Goal: Ask a question: Seek information or help from site administrators or community

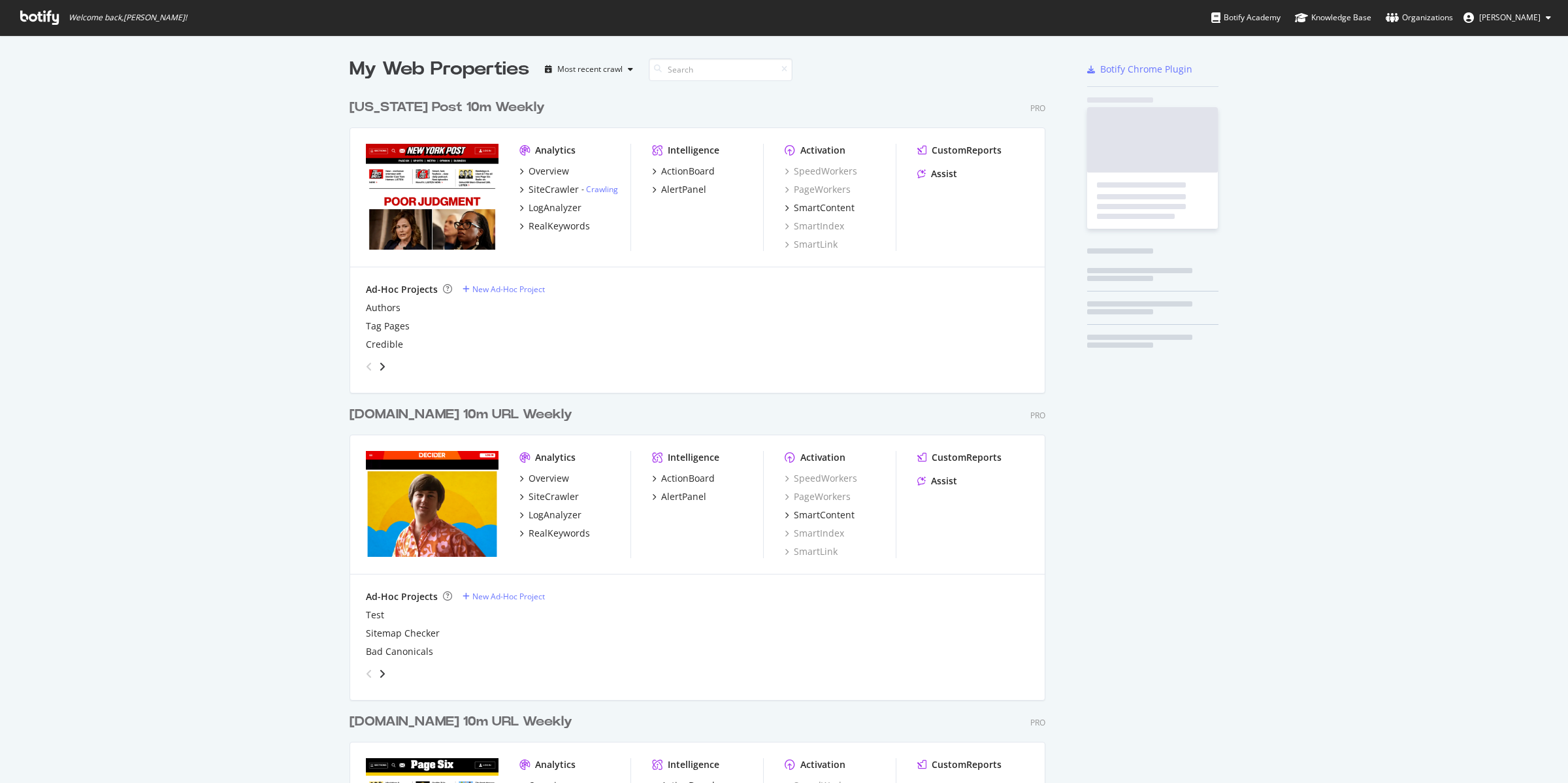
scroll to position [1554, 694]
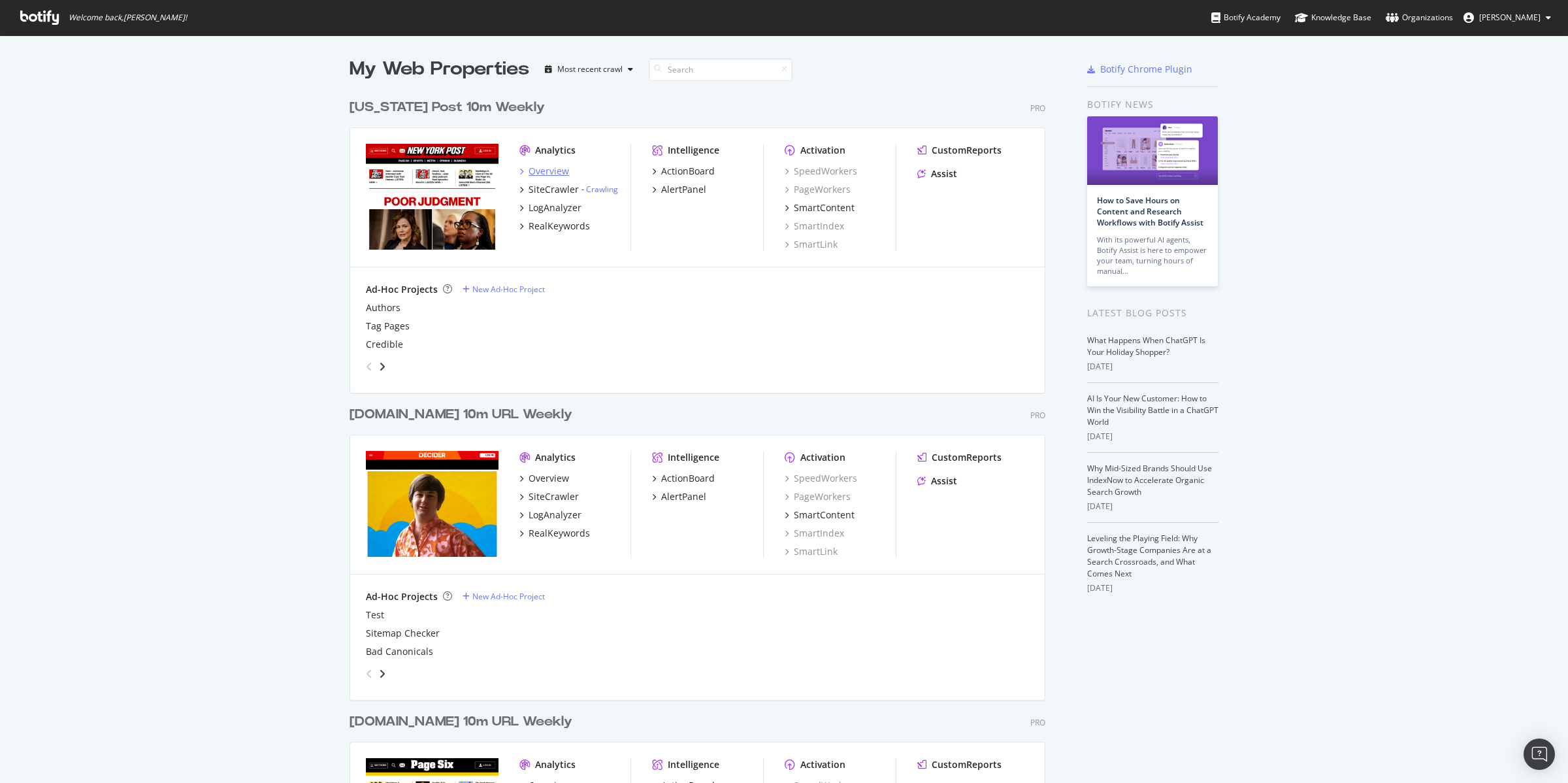
click at [539, 168] on div "Overview" at bounding box center [549, 171] width 41 height 13
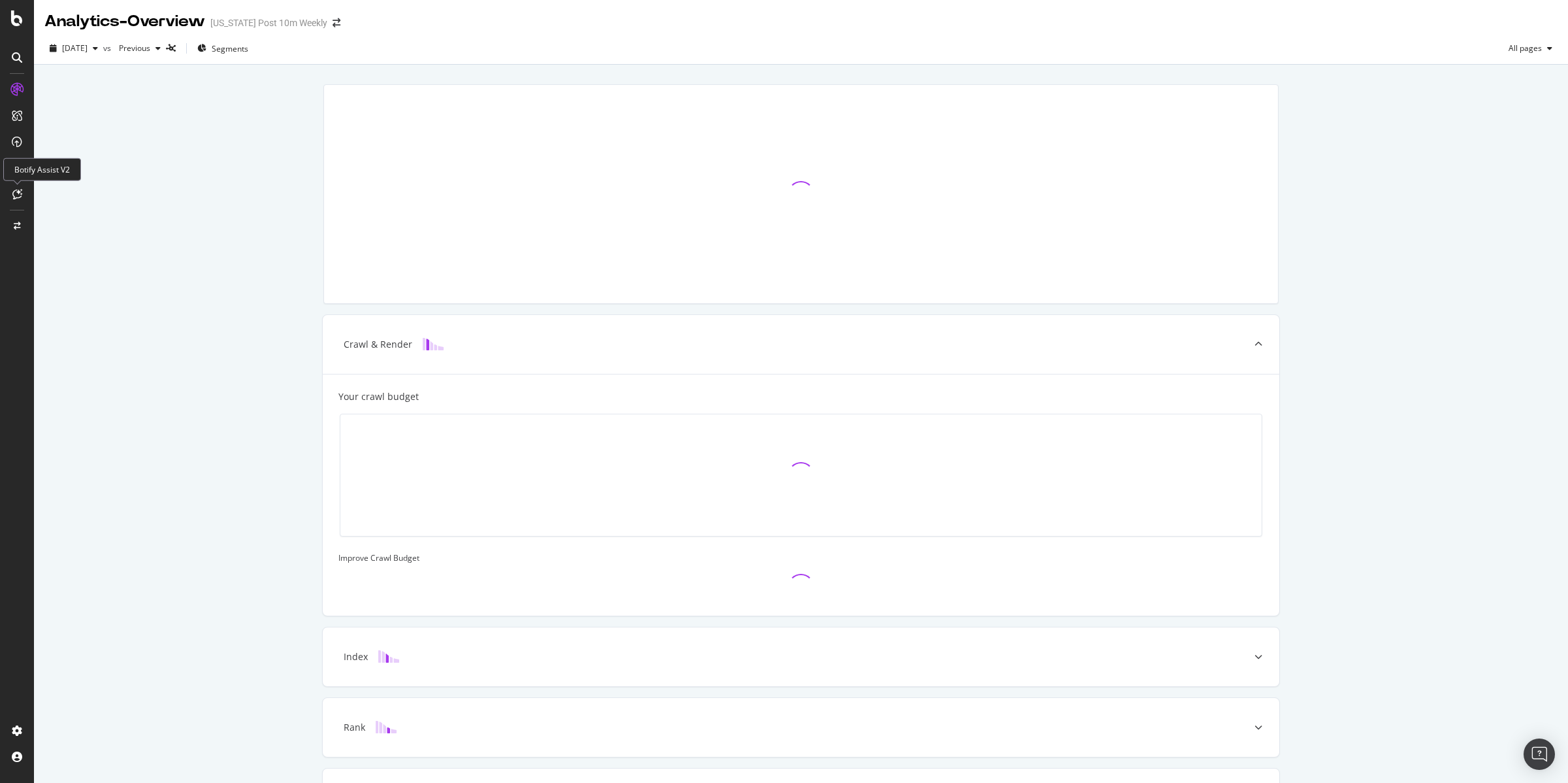
click at [23, 193] on div at bounding box center [17, 193] width 20 height 21
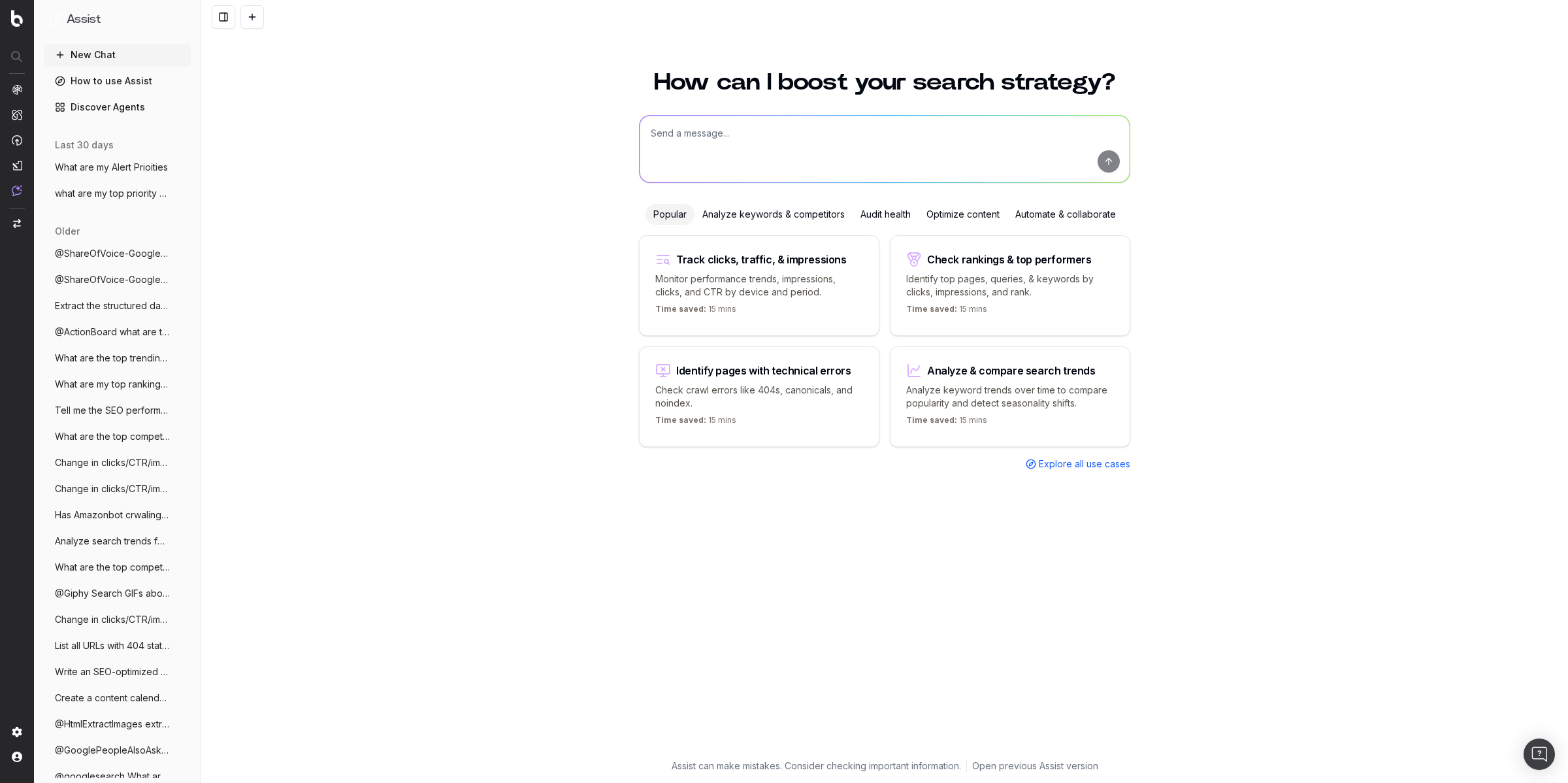
click at [713, 139] on textarea at bounding box center [885, 149] width 490 height 66
type textarea "What are my priorities this week?"
click at [1112, 167] on button "submit" at bounding box center [1108, 161] width 22 height 22
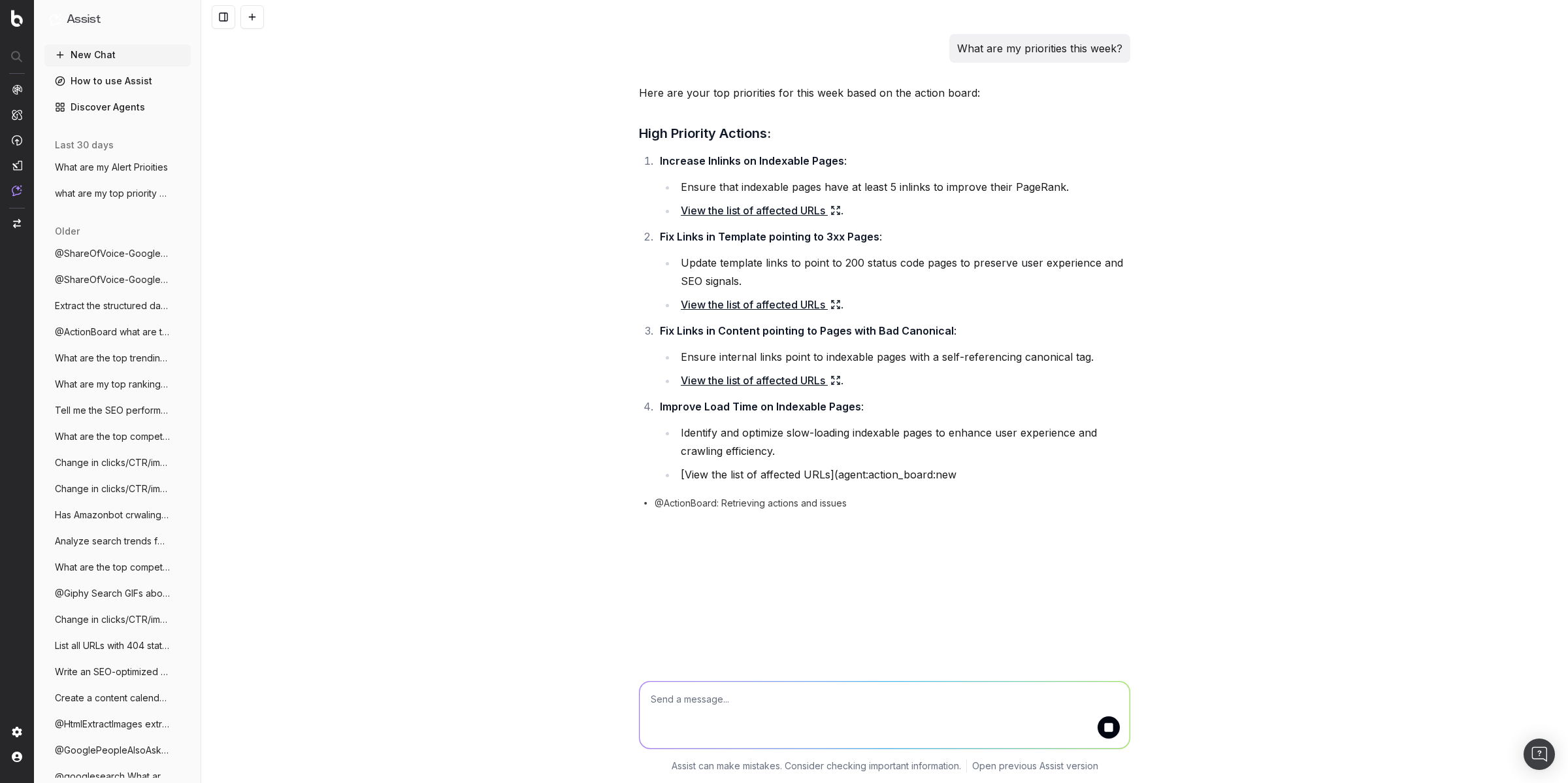
click at [833, 301] on icon at bounding box center [832, 302] width 2 height 2
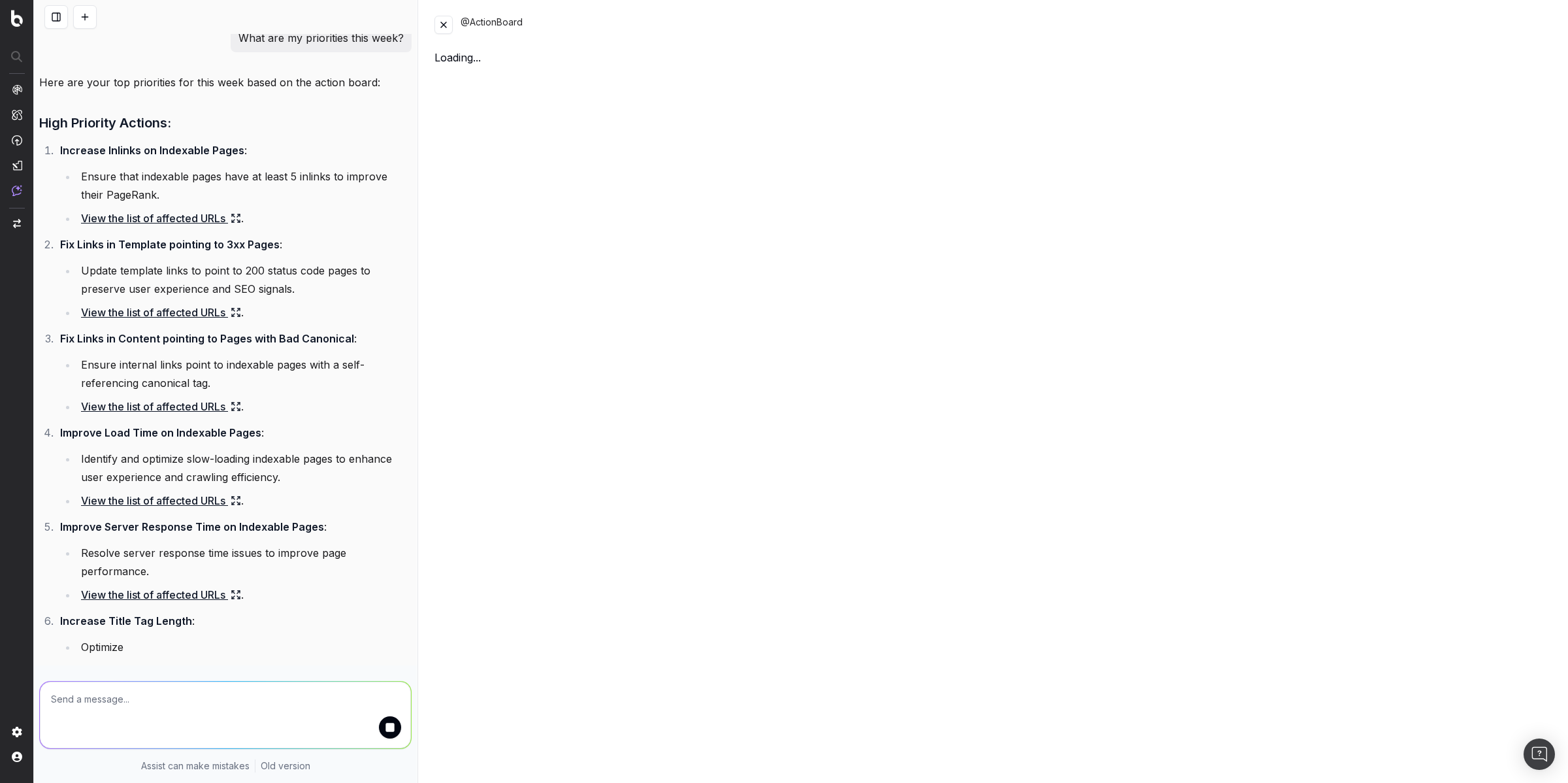
scroll to position [28, 0]
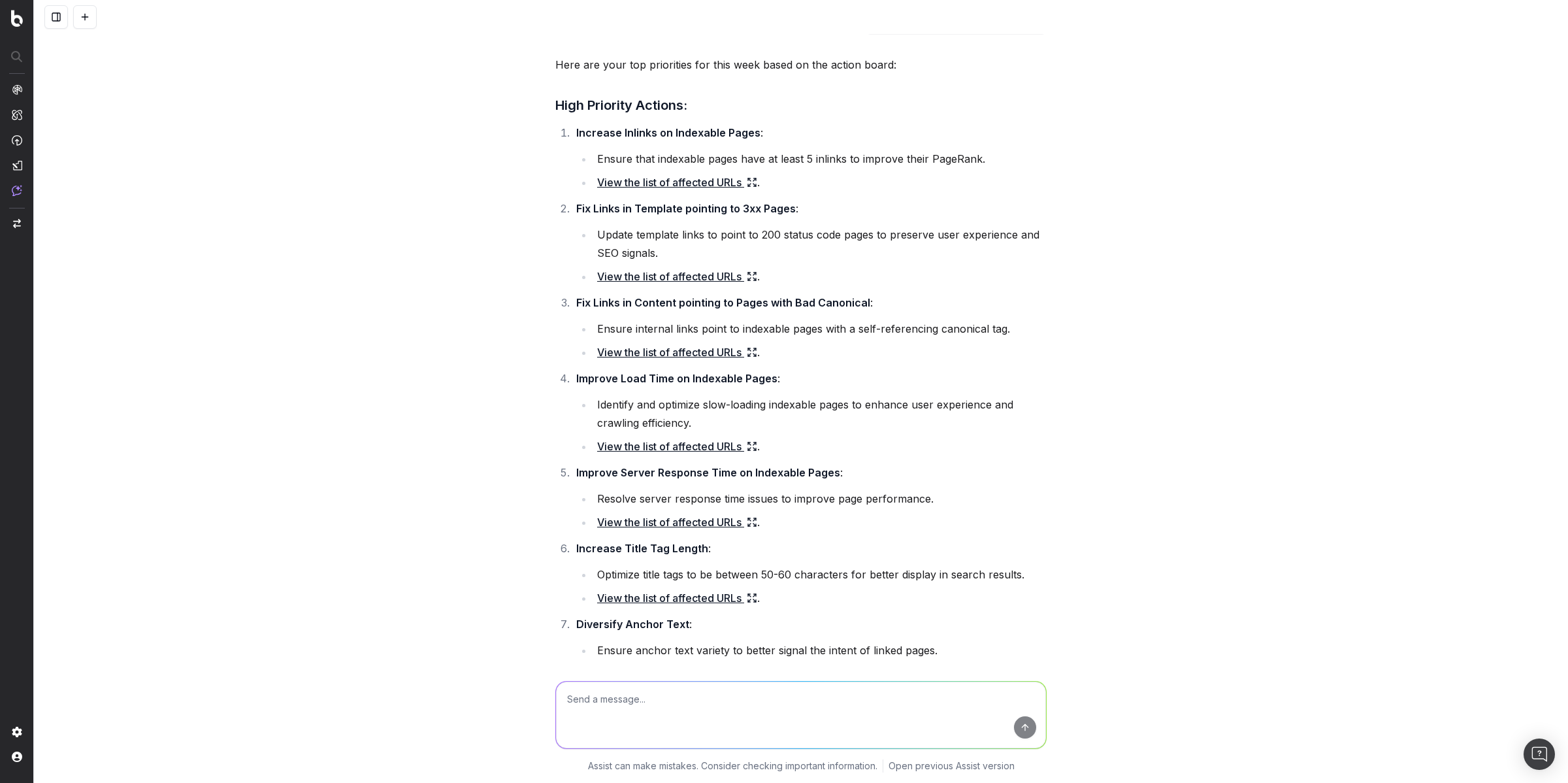
click at [697, 350] on link "View the list of affected URLs" at bounding box center [677, 352] width 160 height 19
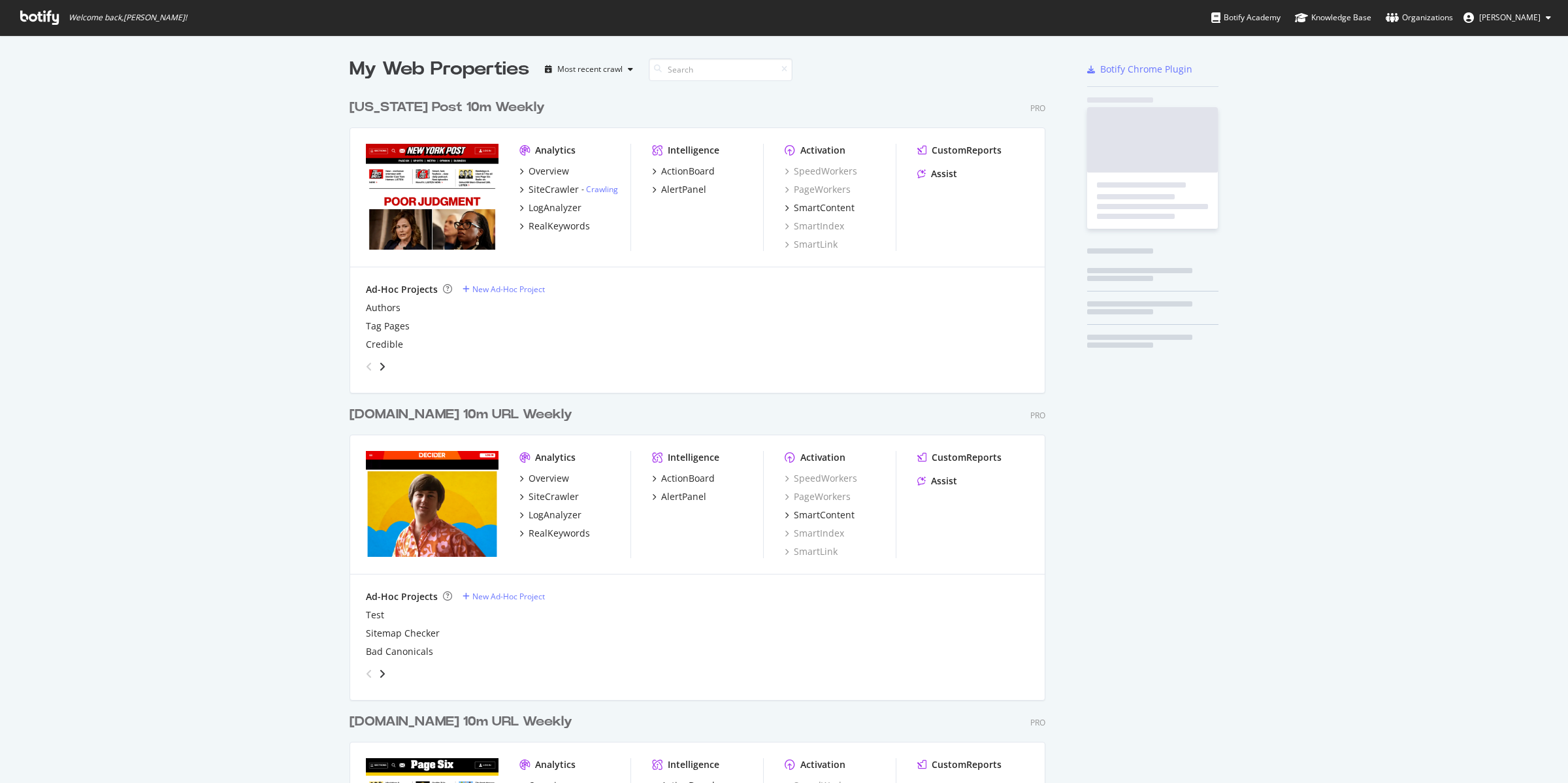
scroll to position [1554, 694]
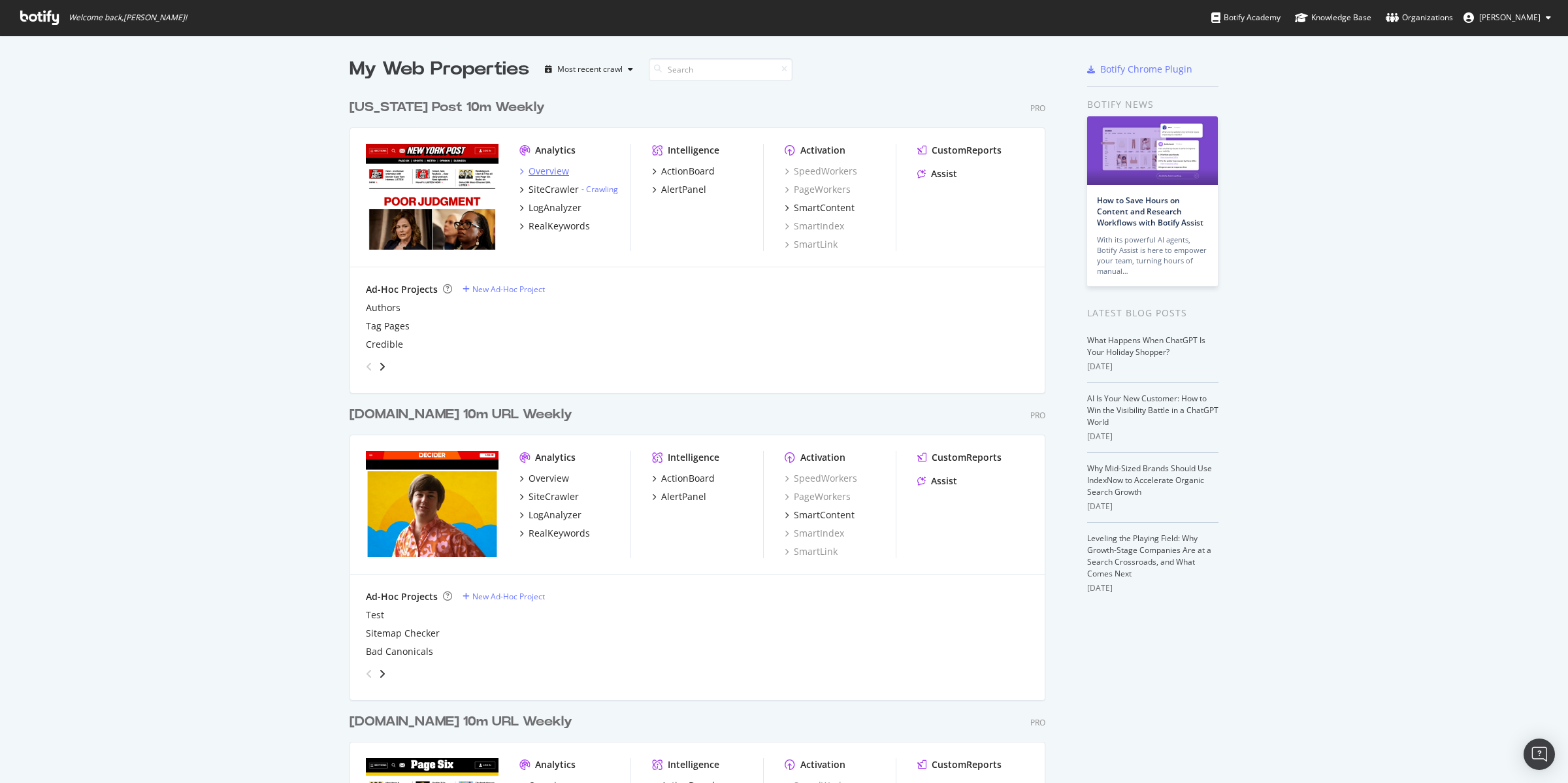
click at [544, 169] on div "Overview" at bounding box center [549, 171] width 41 height 13
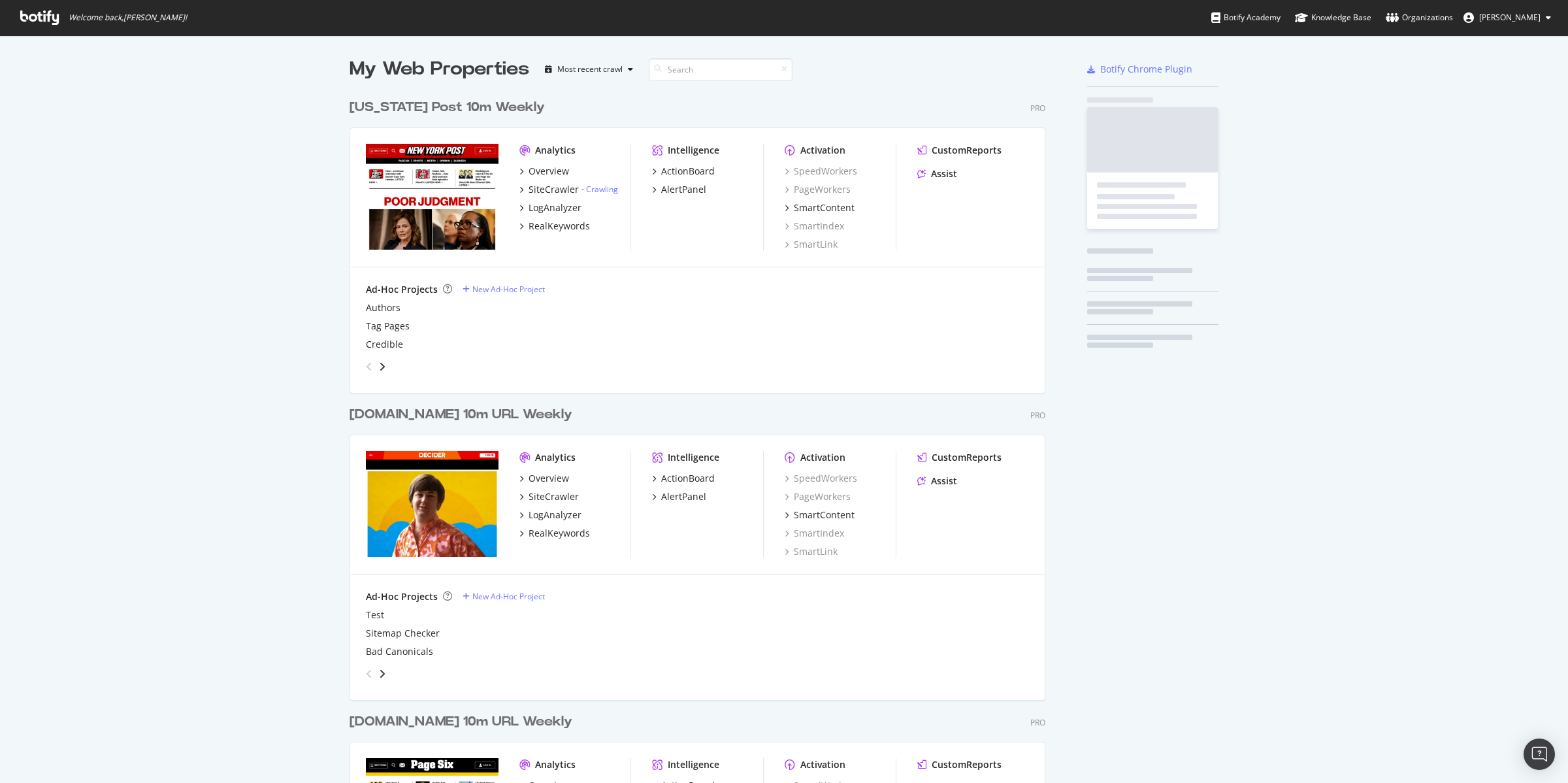
scroll to position [1554, 694]
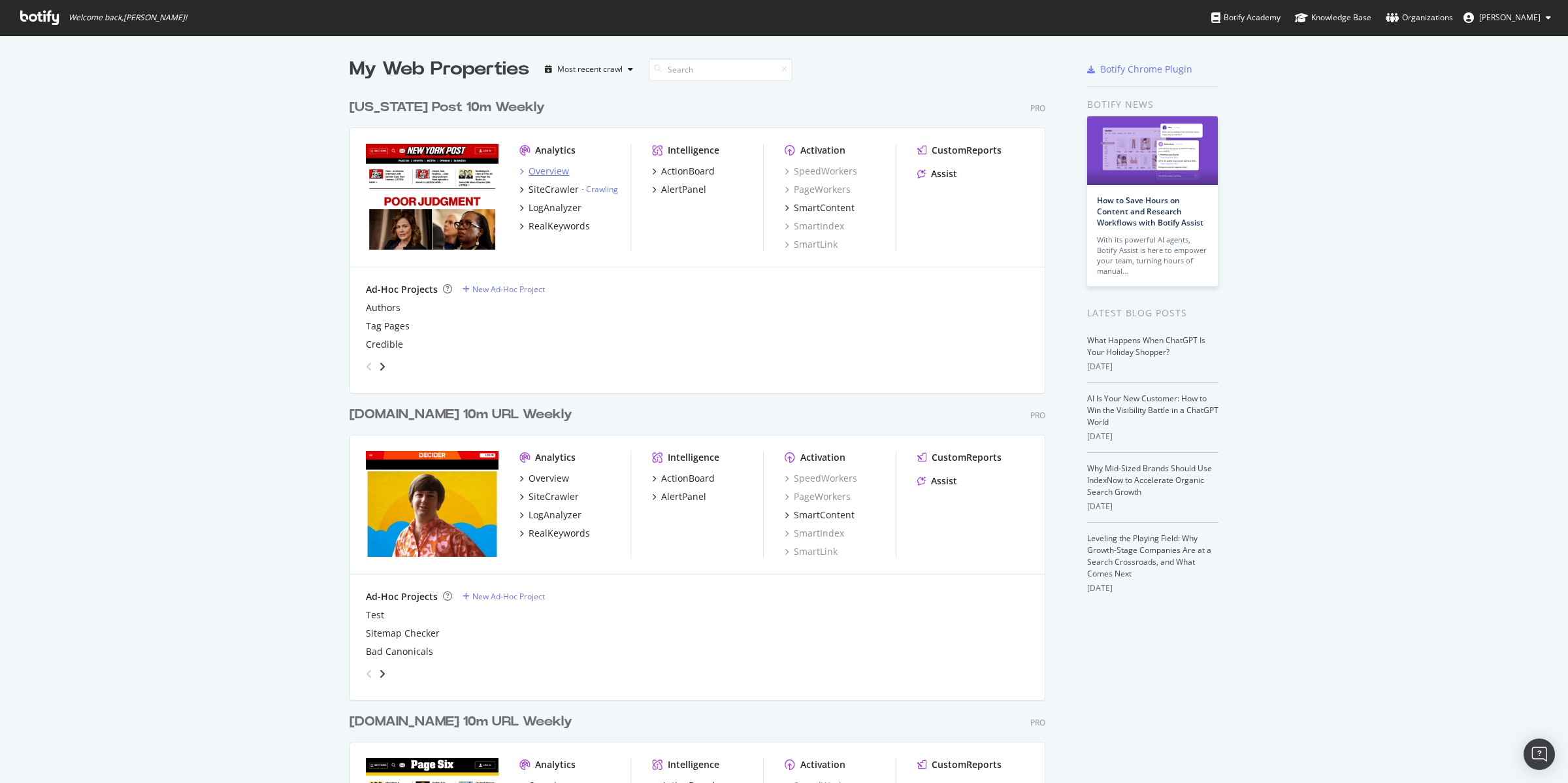
click at [536, 168] on div "Overview" at bounding box center [549, 171] width 41 height 13
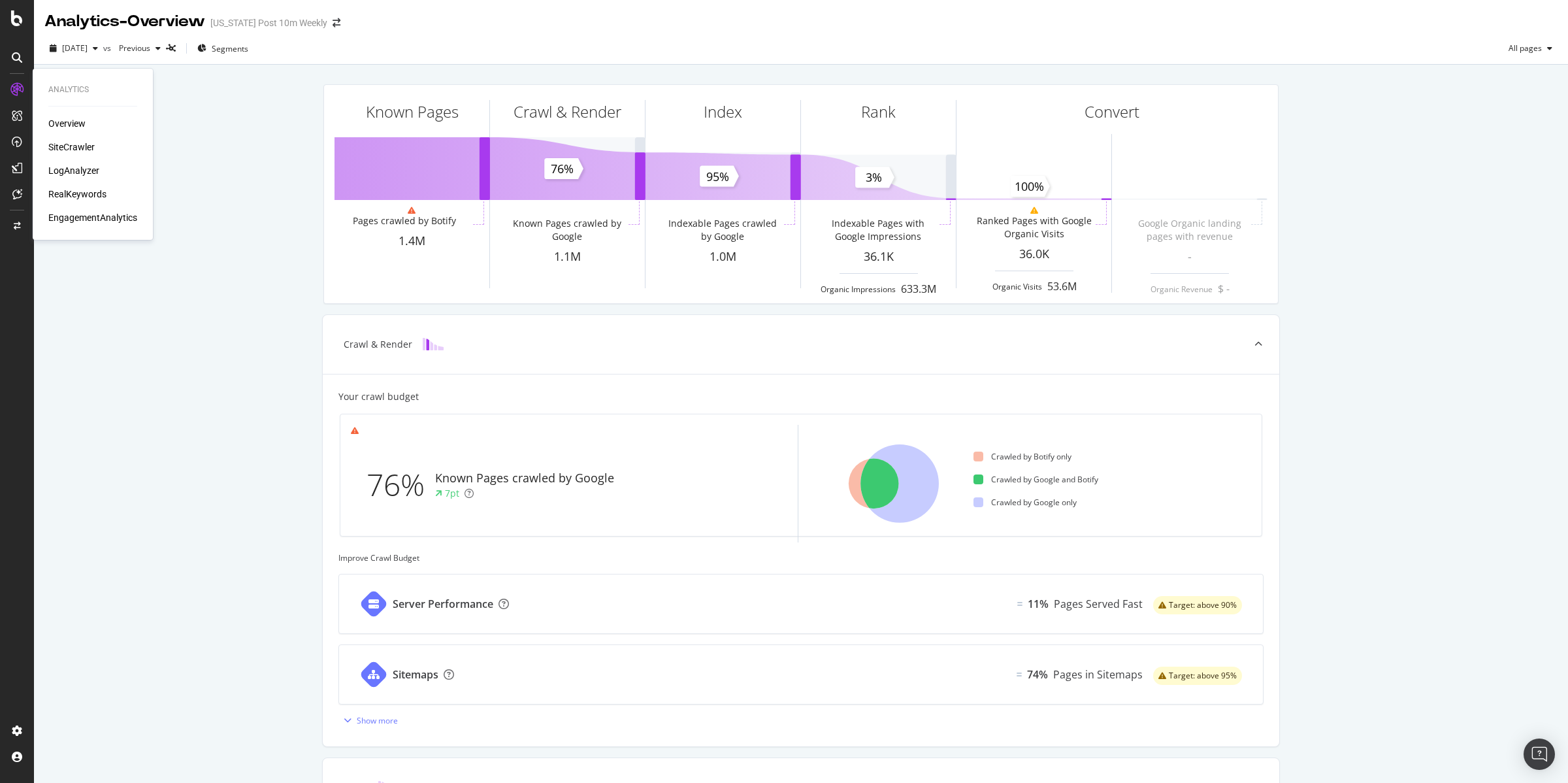
click at [68, 120] on div "Overview" at bounding box center [67, 123] width 37 height 13
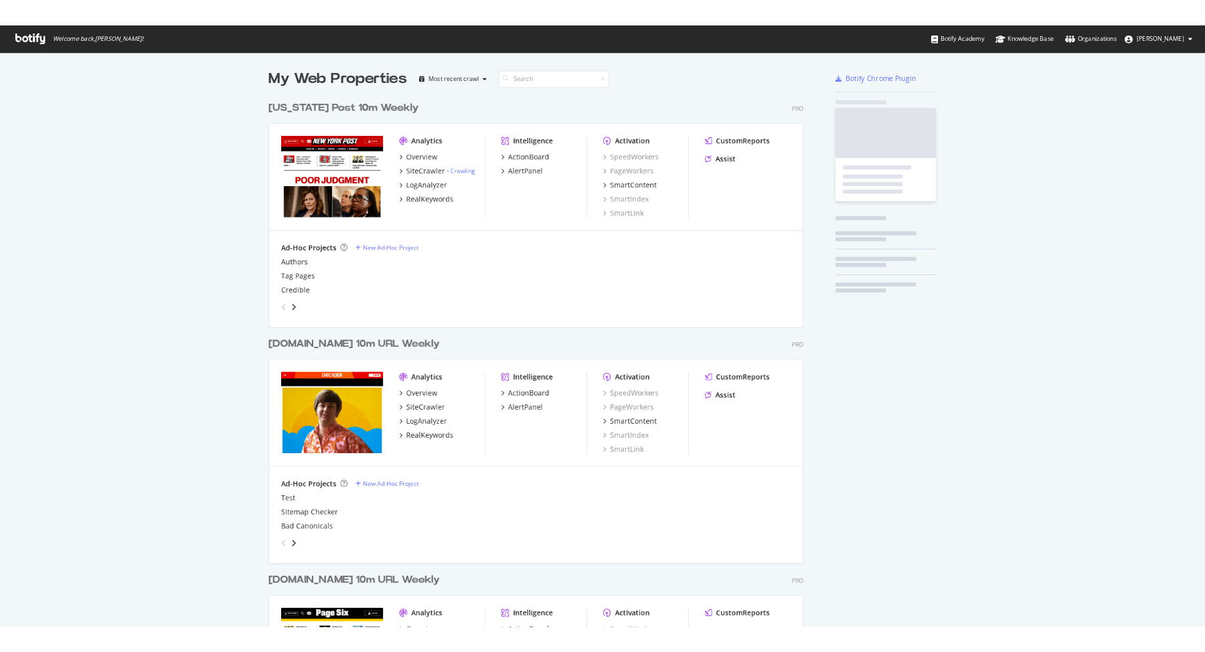
scroll to position [1592, 711]
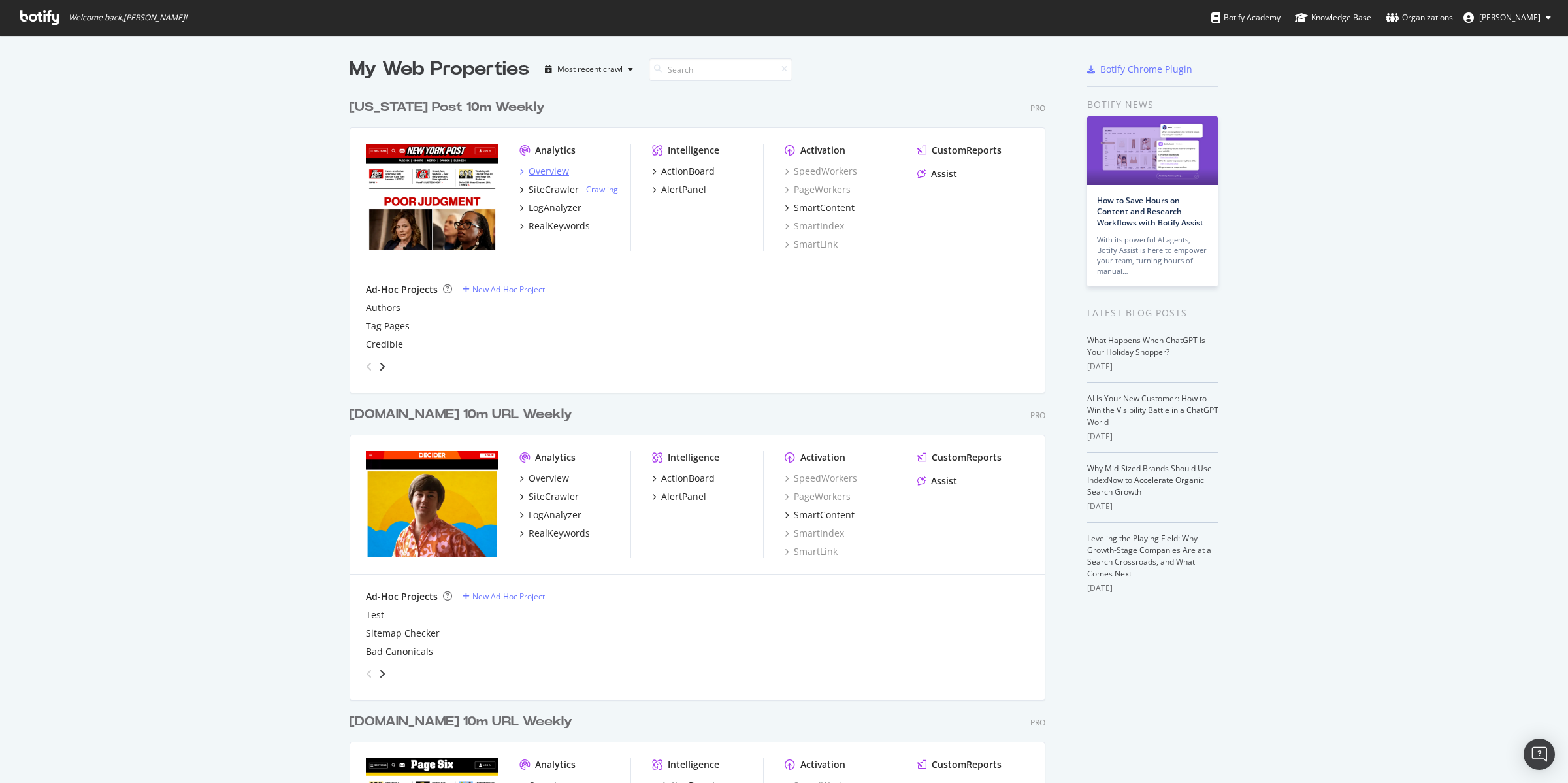
click at [537, 165] on div "Overview" at bounding box center [549, 171] width 41 height 13
